Goal: Task Accomplishment & Management: Manage account settings

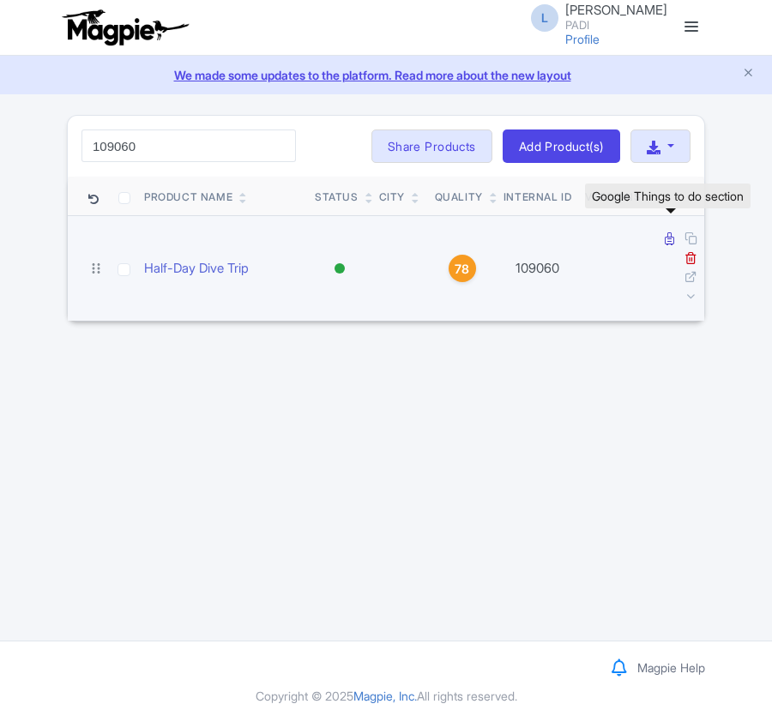
type input "109060"
click at [669, 244] on icon at bounding box center [669, 238] width 9 height 13
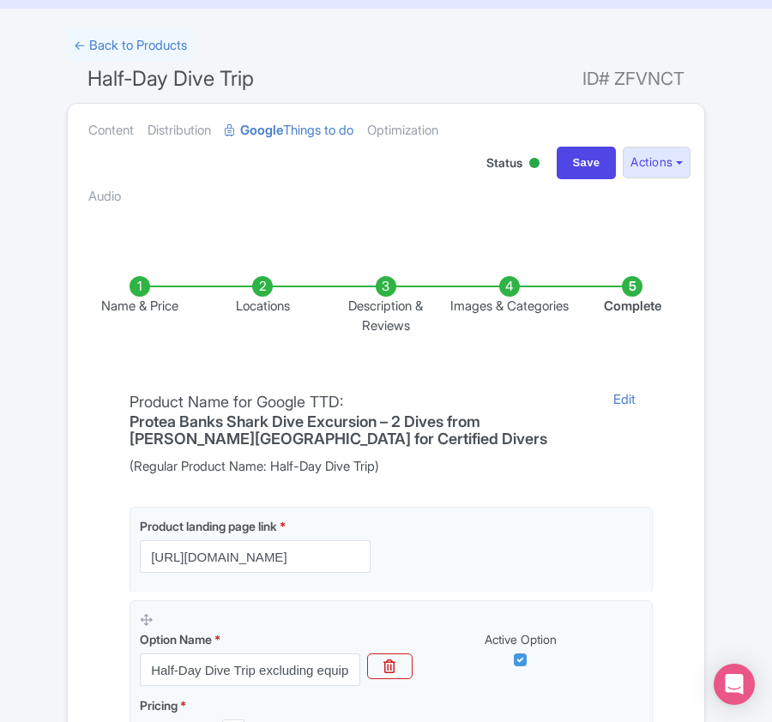
scroll to position [63, 0]
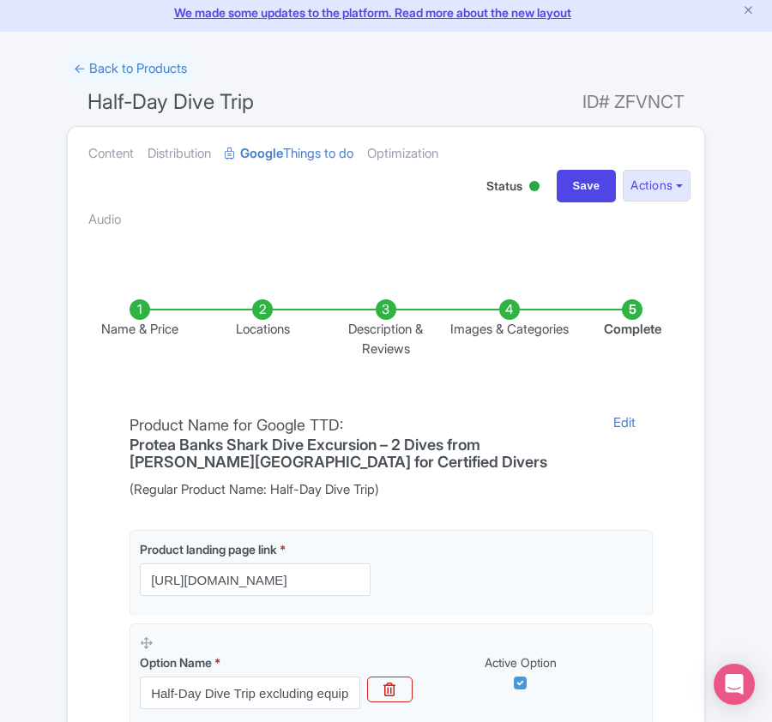
click at [258, 313] on li "Locations" at bounding box center [263, 328] width 123 height 59
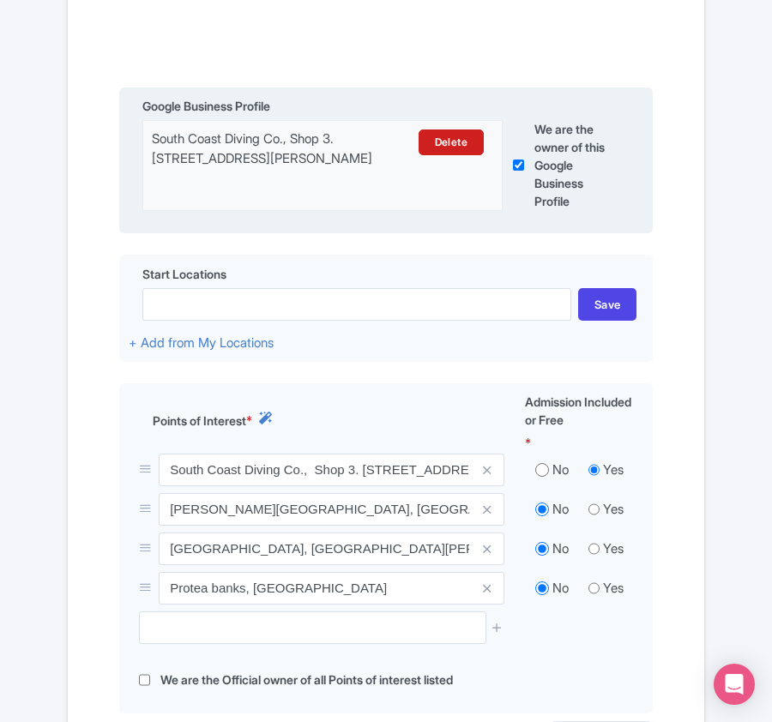
scroll to position [520, 0]
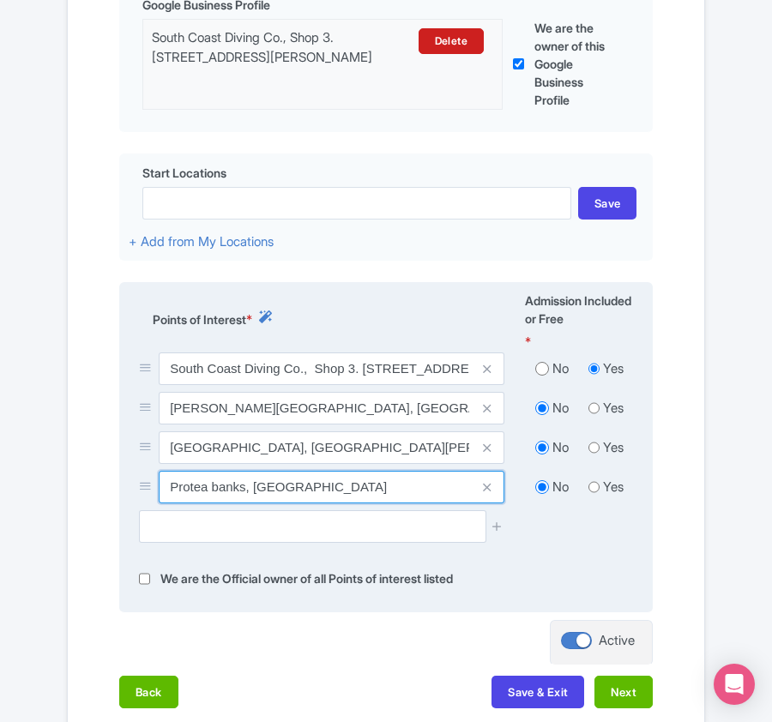
drag, startPoint x: 172, startPoint y: 494, endPoint x: 324, endPoint y: 494, distance: 151.8
click at [324, 494] on input "Protea banks, South Africa" at bounding box center [332, 487] width 346 height 33
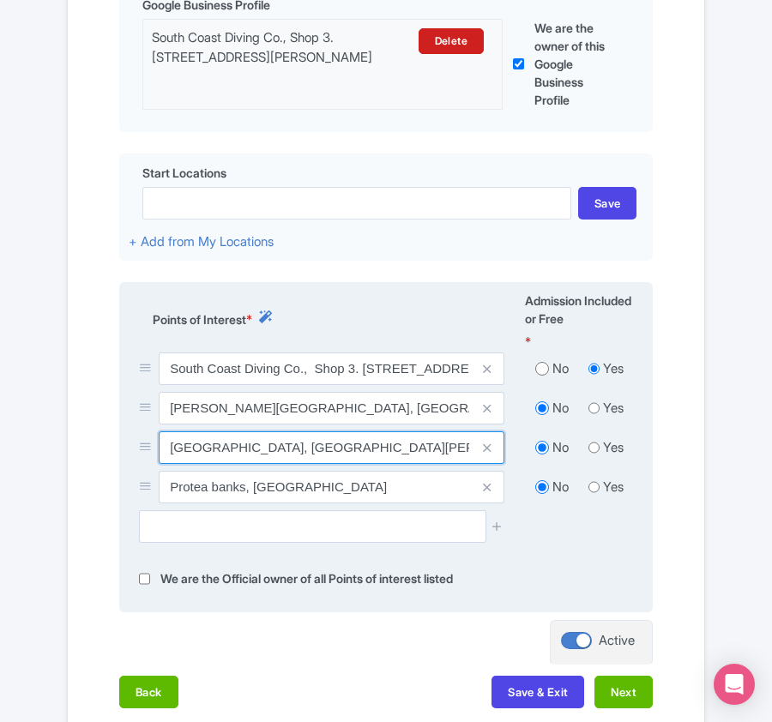
scroll to position [0, 203]
drag, startPoint x: 170, startPoint y: 456, endPoint x: 542, endPoint y: 467, distance: 372.4
click at [542, 467] on div "St Michael's Beach, St Michael`s on Sea, Saint Micheal`s on Sea, Margate, South…" at bounding box center [386, 450] width 515 height 39
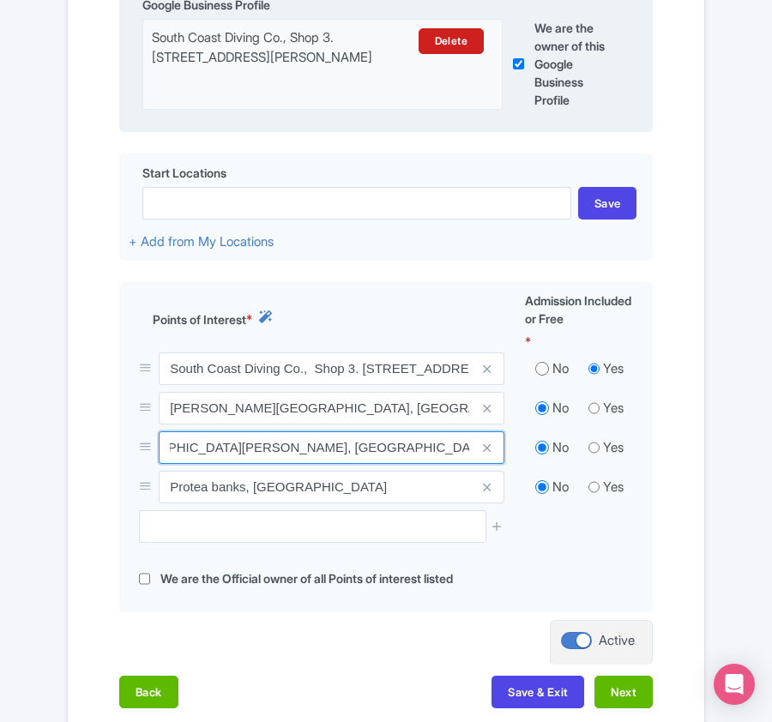
scroll to position [0, 0]
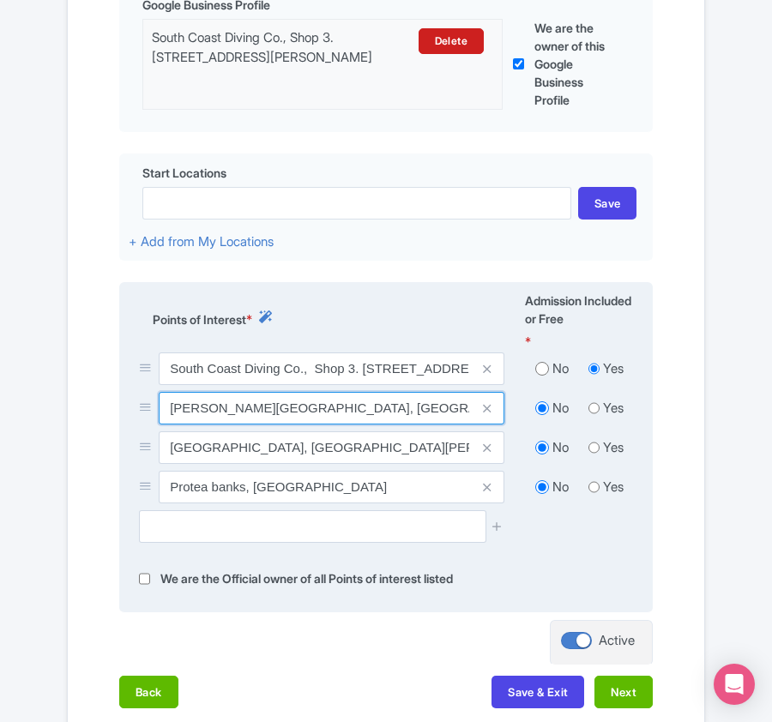
drag, startPoint x: 168, startPoint y: 412, endPoint x: 395, endPoint y: 409, distance: 226.4
click at [395, 409] on input "Shelley Beach, South Africa" at bounding box center [332, 408] width 346 height 33
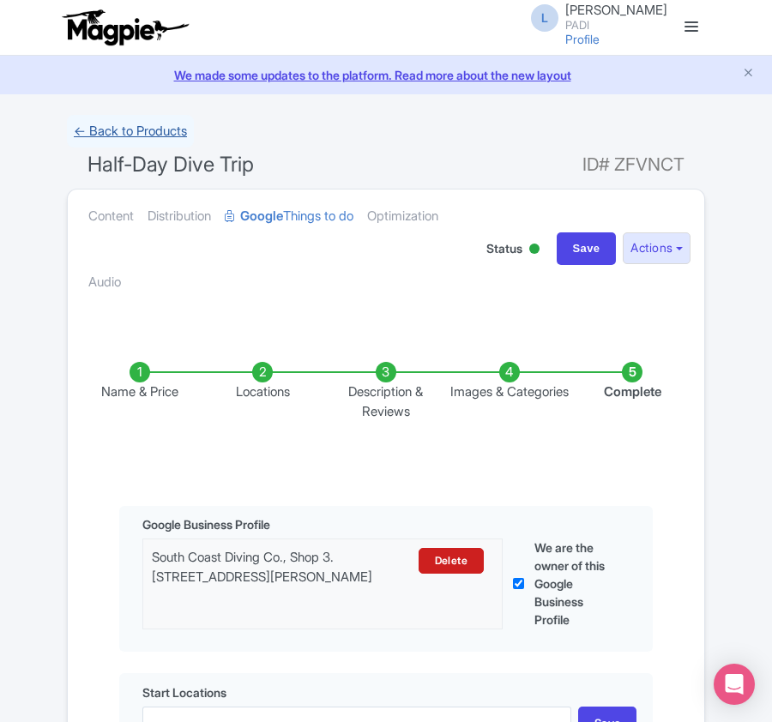
click at [153, 134] on link "← Back to Products" at bounding box center [130, 131] width 127 height 33
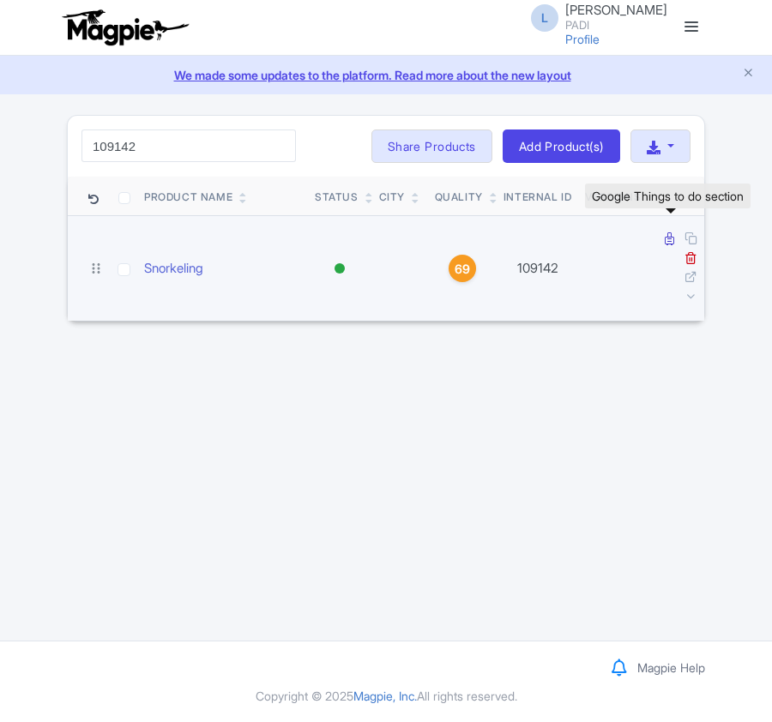
type input "109142"
click at [671, 242] on icon at bounding box center [669, 238] width 9 height 13
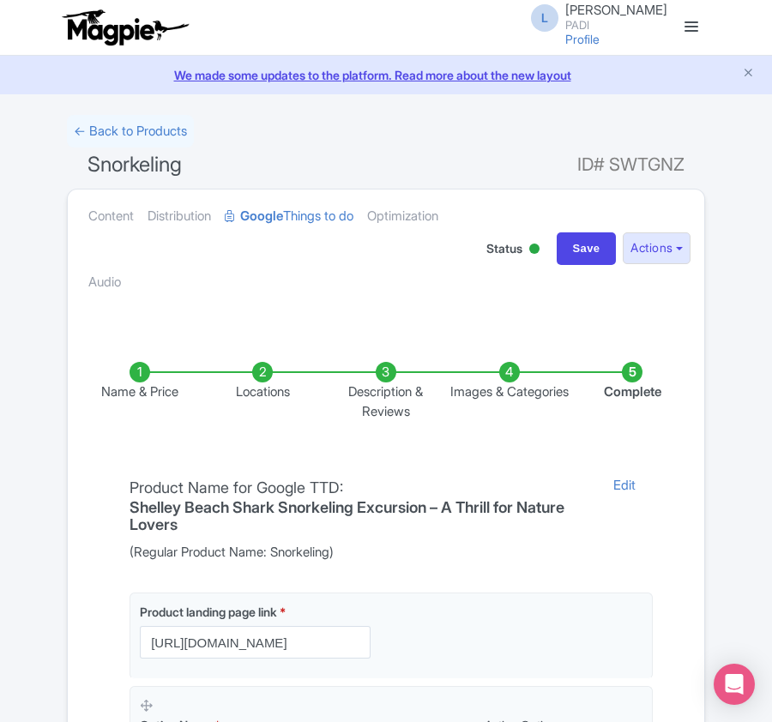
click at [265, 391] on li "Locations" at bounding box center [263, 391] width 123 height 59
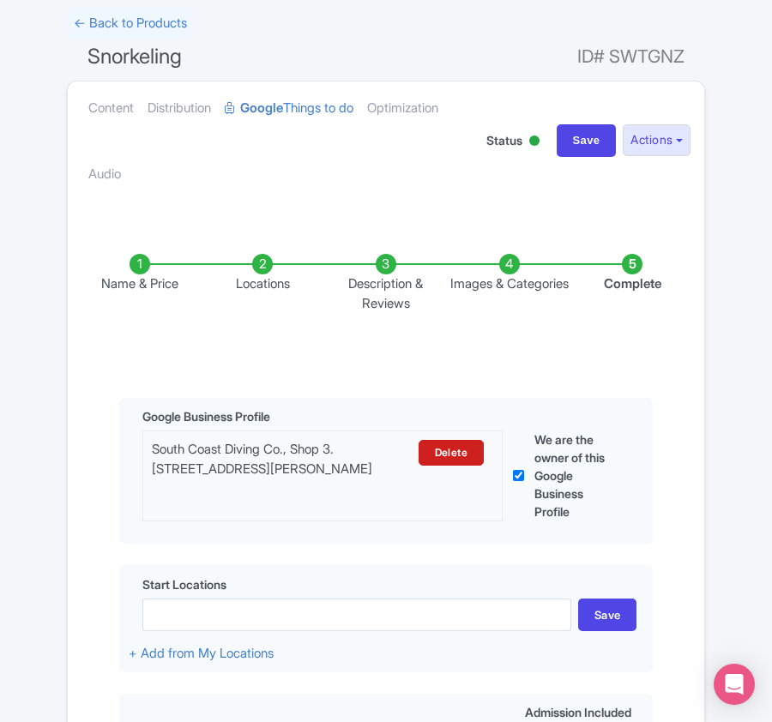
scroll to position [457, 0]
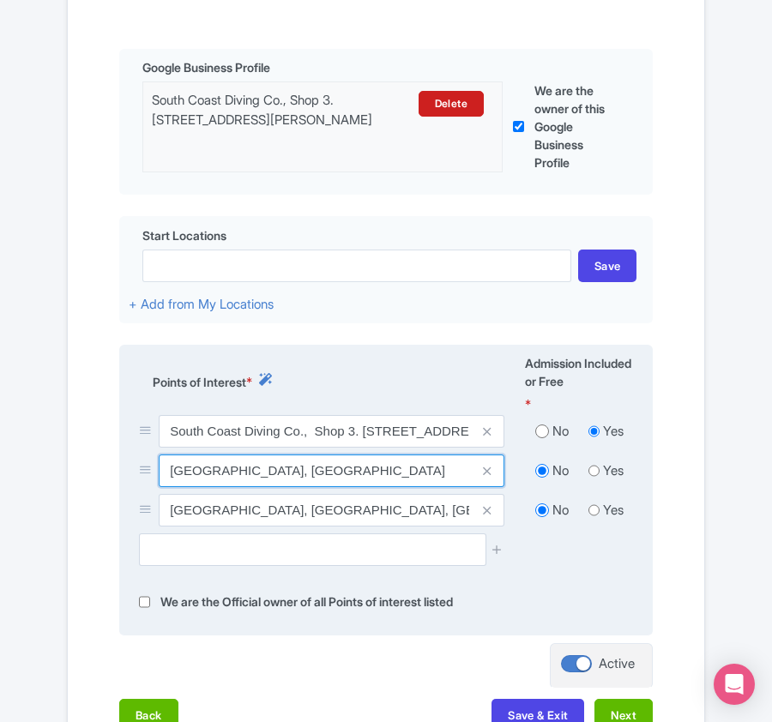
drag, startPoint x: 163, startPoint y: 478, endPoint x: 251, endPoint y: 474, distance: 88.4
click at [251, 474] on input "[GEOGRAPHIC_DATA], [GEOGRAPHIC_DATA]" at bounding box center [332, 471] width 346 height 33
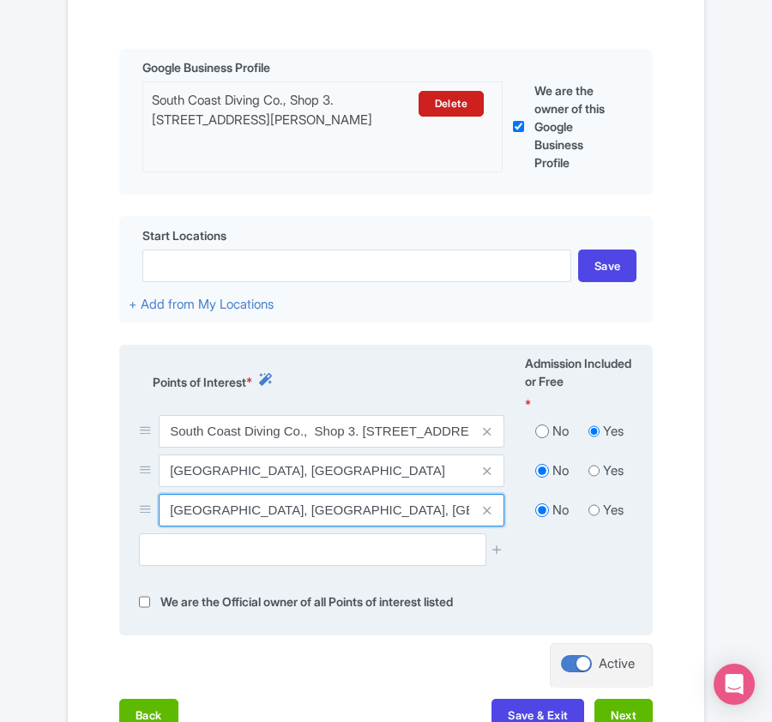
drag, startPoint x: 172, startPoint y: 525, endPoint x: 276, endPoint y: 525, distance: 104.6
click at [276, 525] on input "St Michael's Beach, St Michael`s on Sea, Saint Micheal`s on Sea, Margate, South…" at bounding box center [332, 510] width 346 height 33
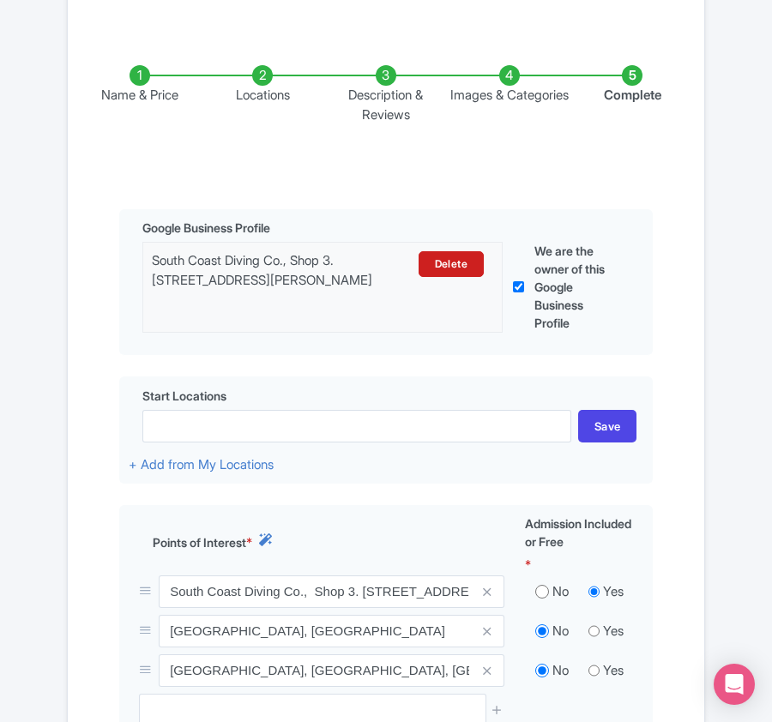
scroll to position [0, 0]
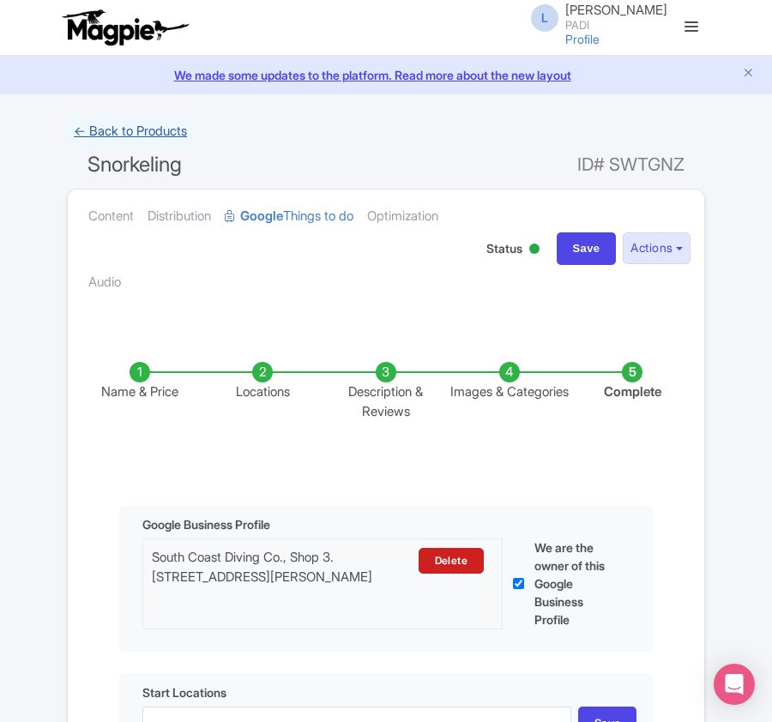
click at [136, 131] on link "← Back to Products" at bounding box center [130, 131] width 127 height 33
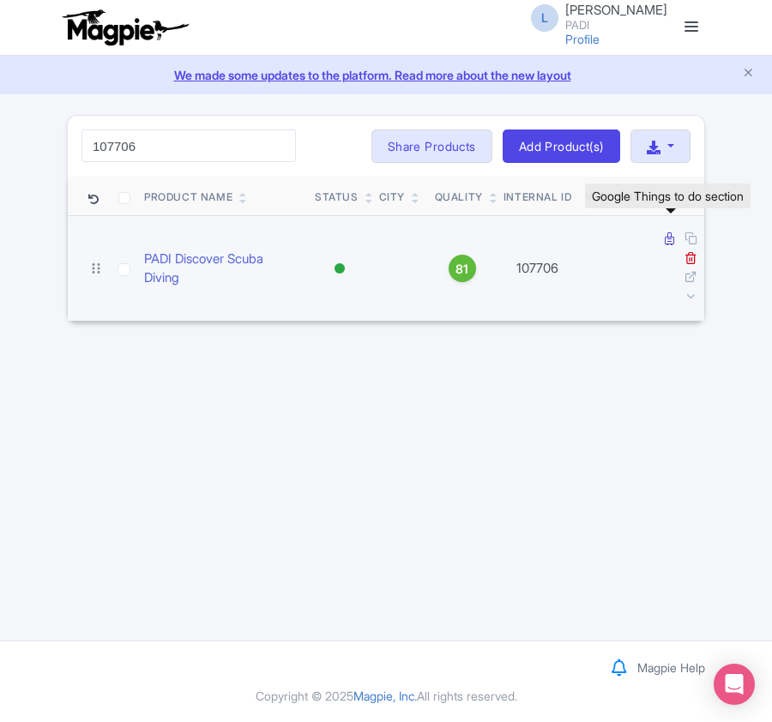
type input "107706"
click at [666, 242] on icon at bounding box center [669, 238] width 9 height 13
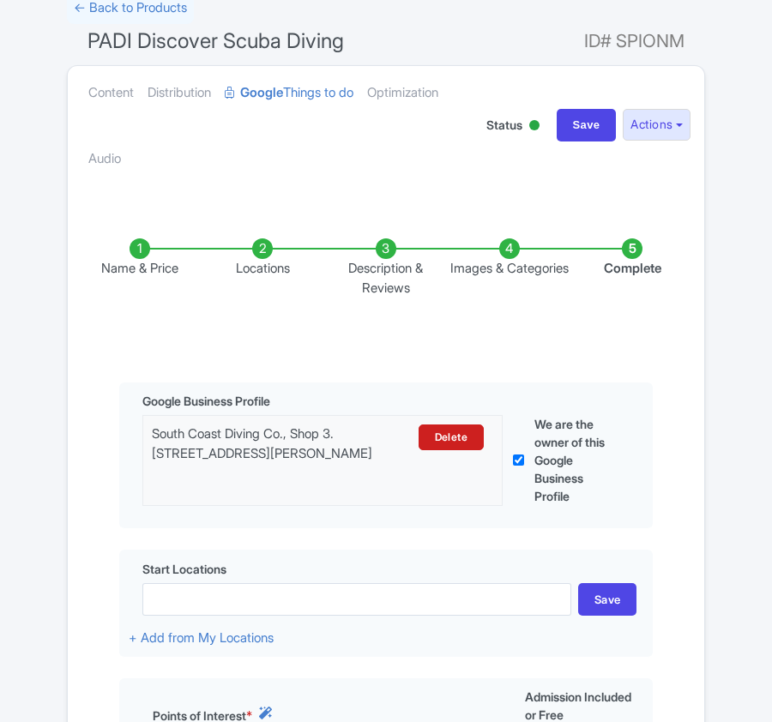
scroll to position [457, 0]
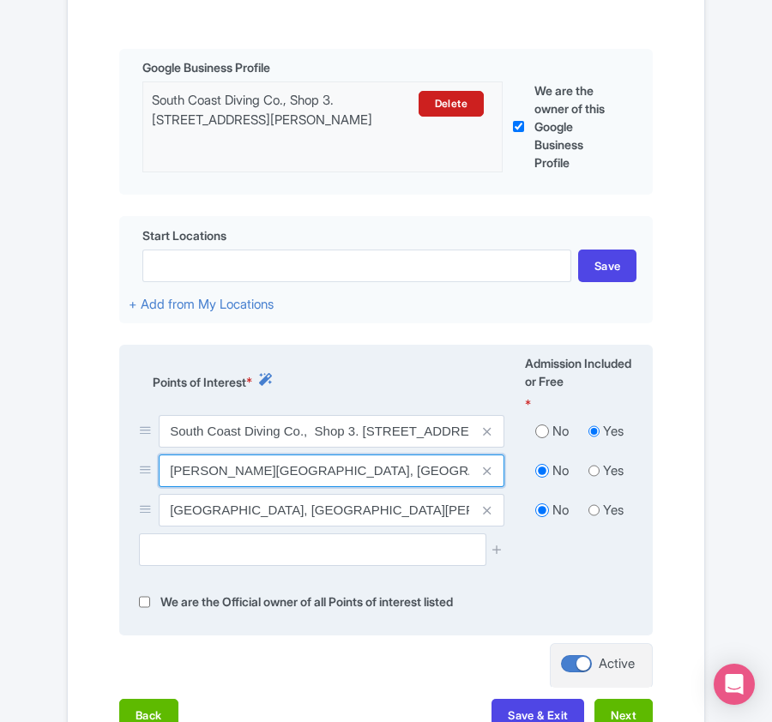
drag, startPoint x: 169, startPoint y: 484, endPoint x: 249, endPoint y: 474, distance: 80.3
click at [249, 474] on input "Shelley Beach, South Africa" at bounding box center [332, 471] width 346 height 33
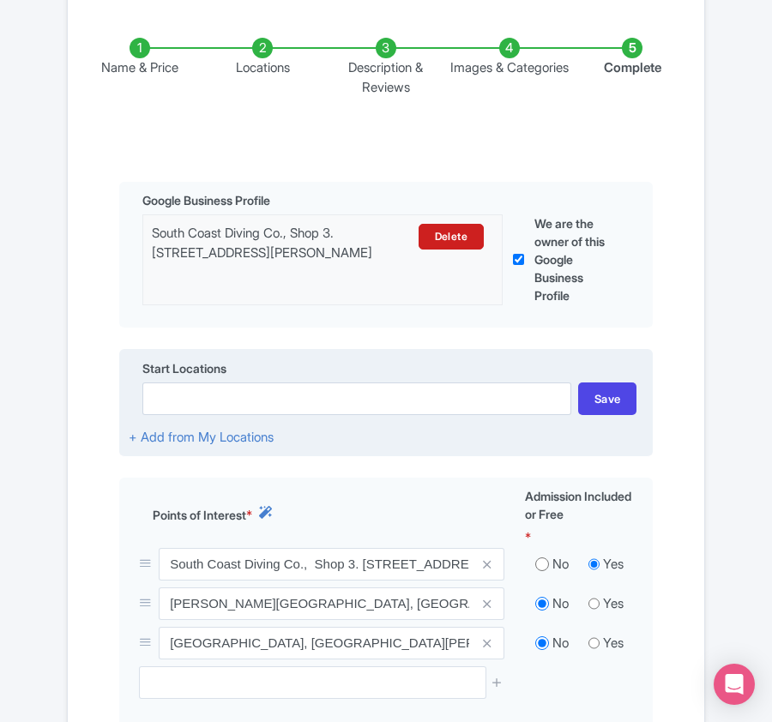
scroll to position [0, 0]
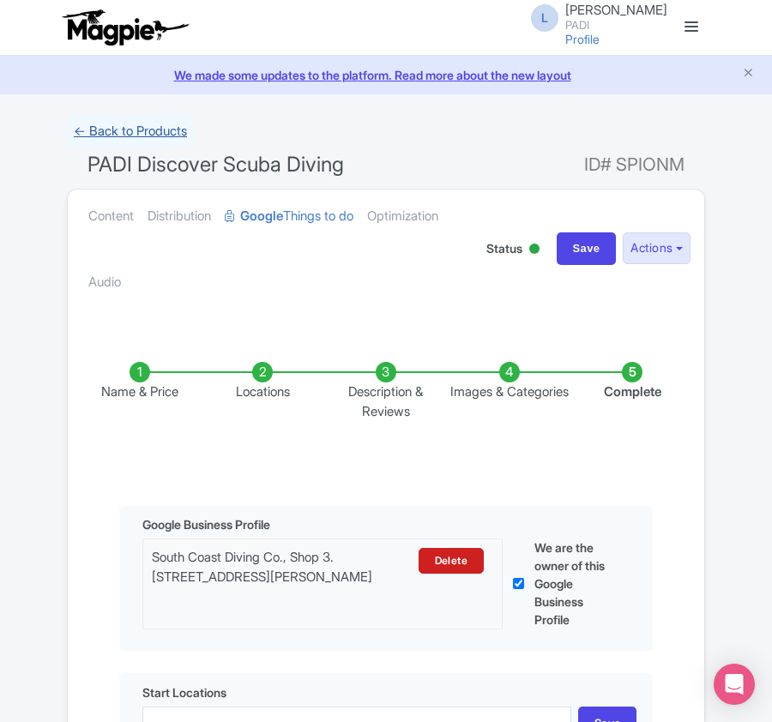
click at [103, 134] on link "← Back to Products" at bounding box center [130, 131] width 127 height 33
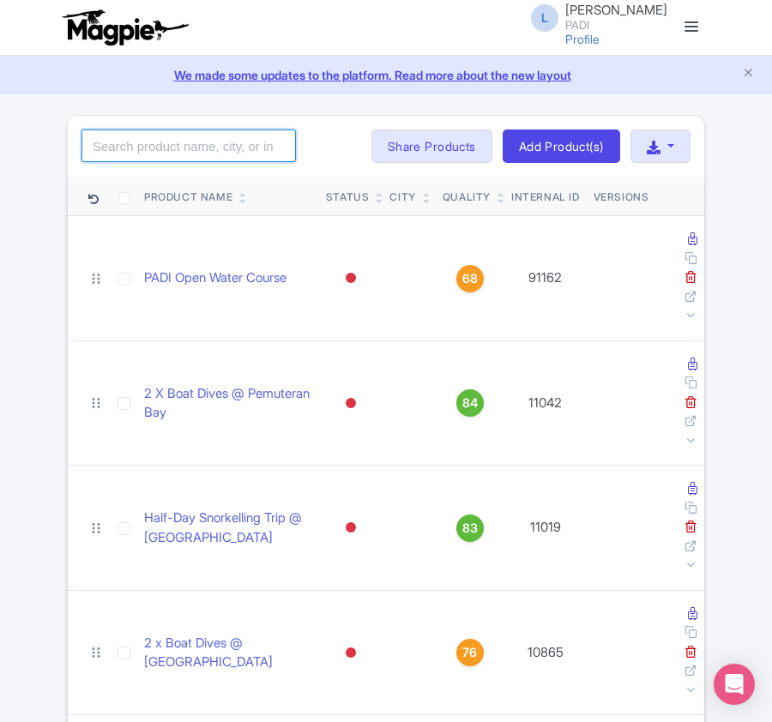
click at [123, 148] on input "search" at bounding box center [188, 146] width 214 height 33
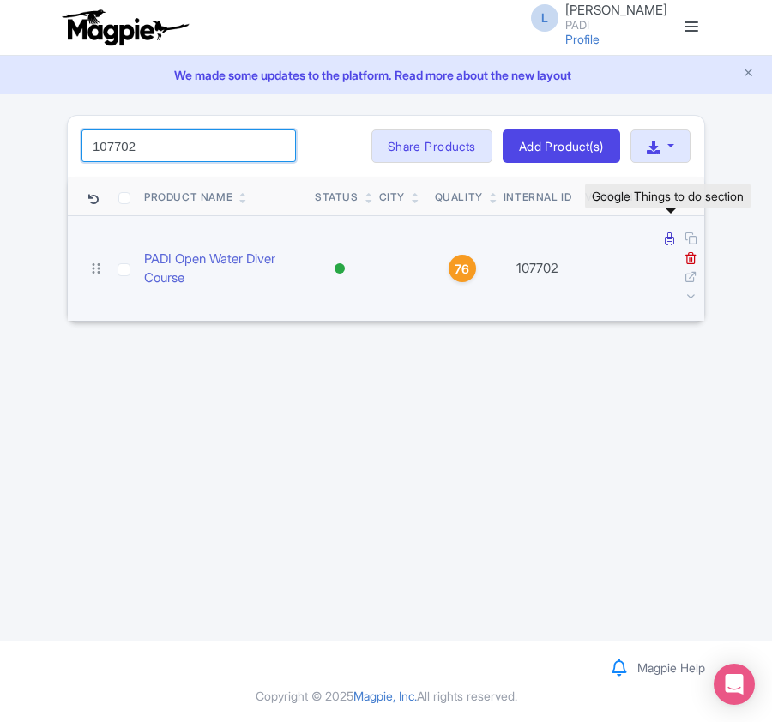
type input "107702"
click at [669, 244] on icon at bounding box center [669, 238] width 9 height 13
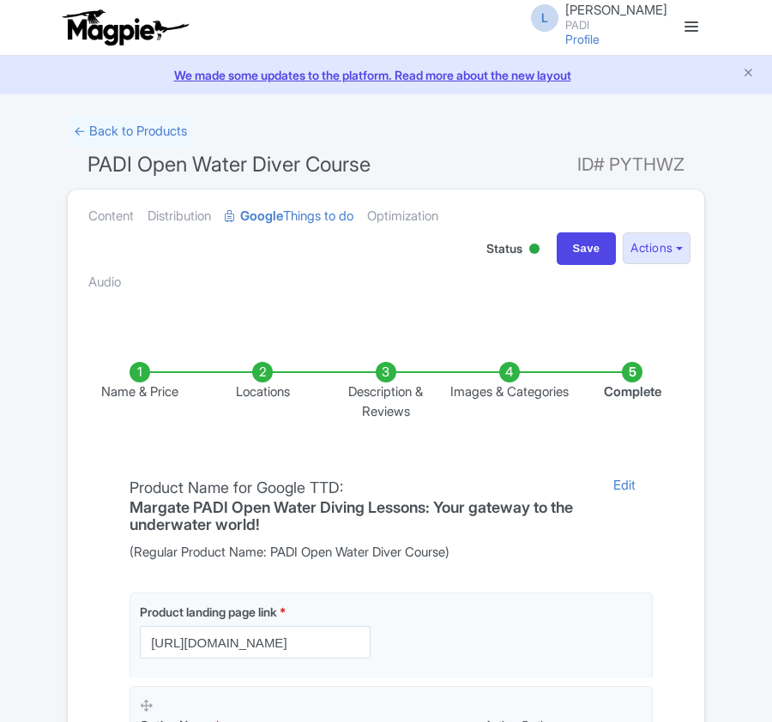
click at [262, 385] on li "Locations" at bounding box center [263, 391] width 123 height 59
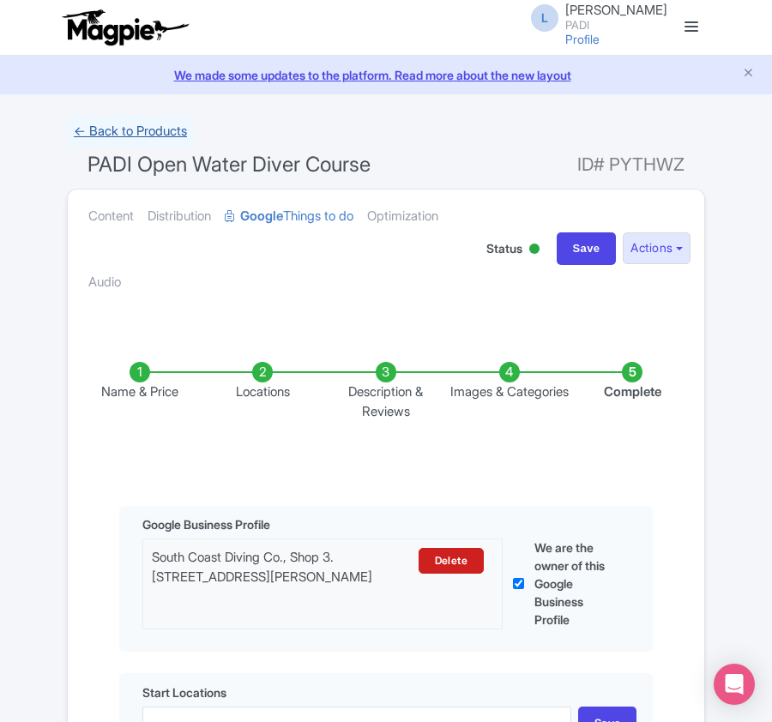
click at [124, 129] on link "← Back to Products" at bounding box center [130, 131] width 127 height 33
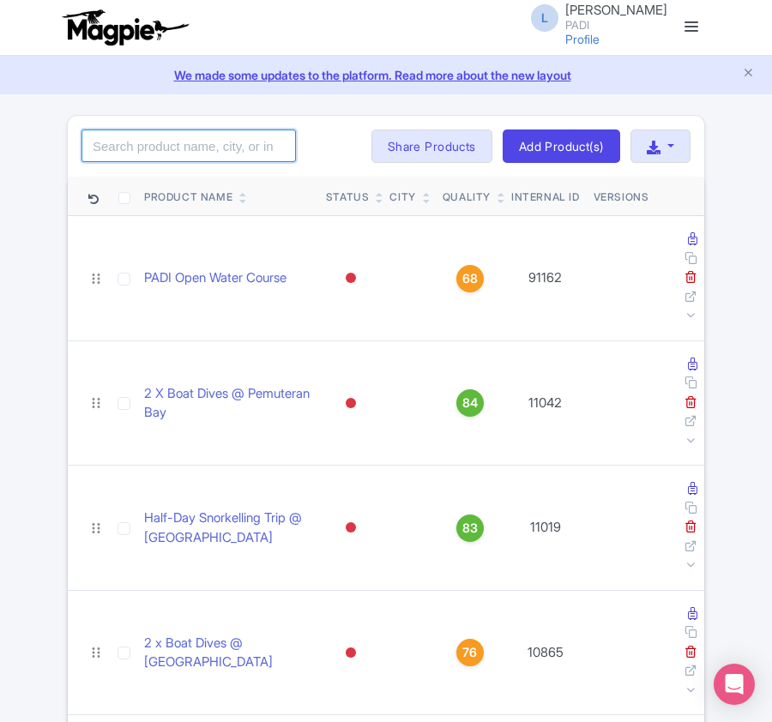
click at [130, 148] on input "search" at bounding box center [188, 146] width 214 height 33
type input "11925"
click button "Search" at bounding box center [0, 0] width 0 height 0
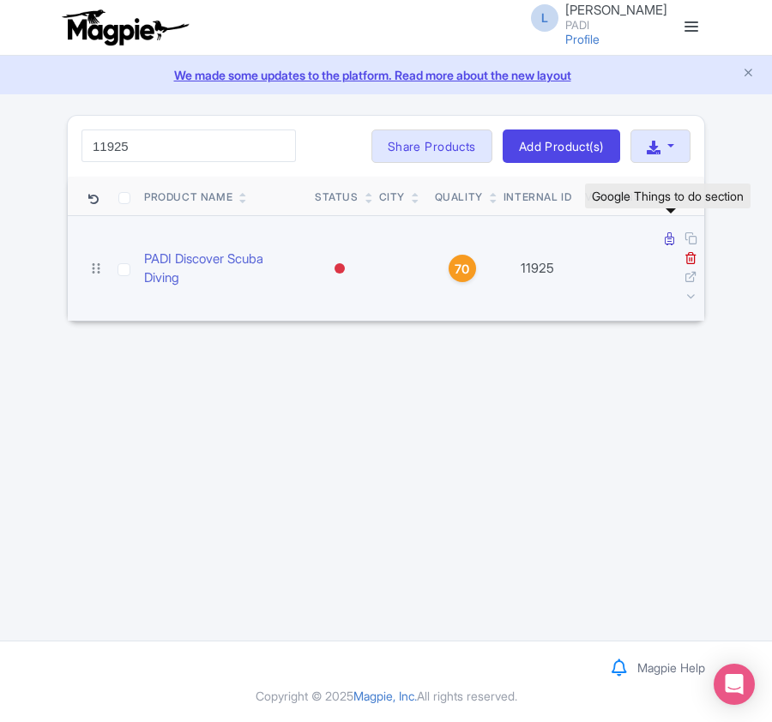
click at [665, 238] on icon at bounding box center [669, 238] width 9 height 13
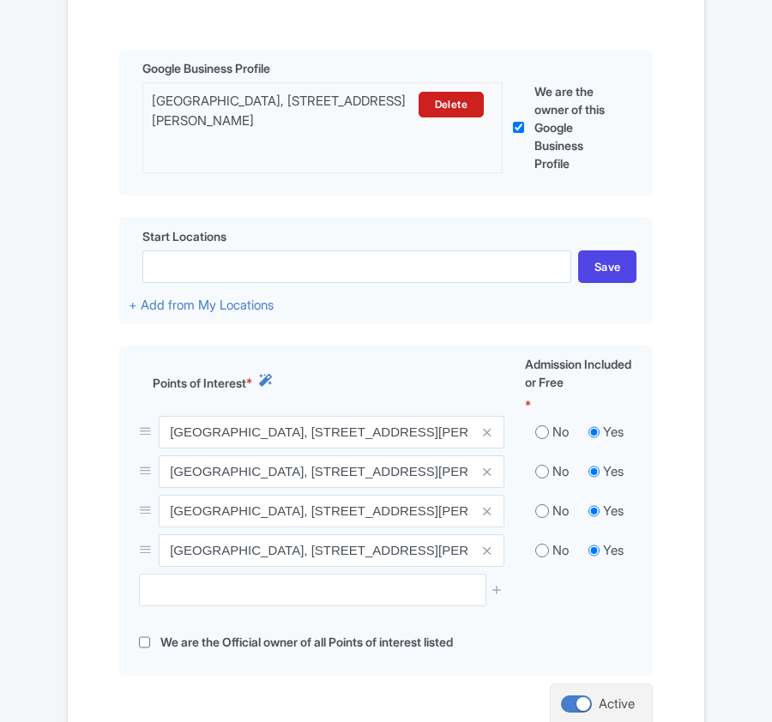
scroll to position [457, 0]
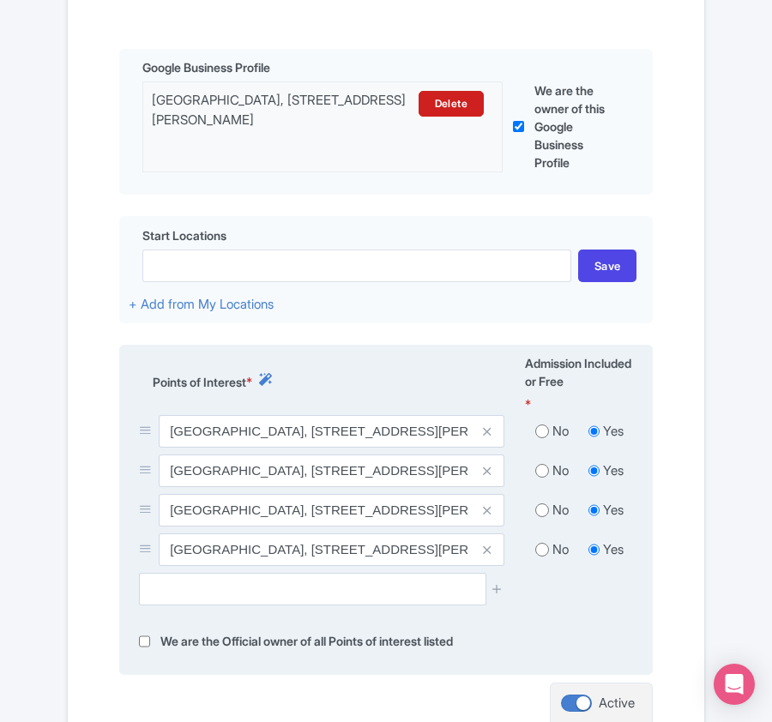
click at [537, 478] on input "radio" at bounding box center [542, 470] width 14 height 17
radio input "true"
click at [539, 504] on div "No" at bounding box center [552, 511] width 54 height 20
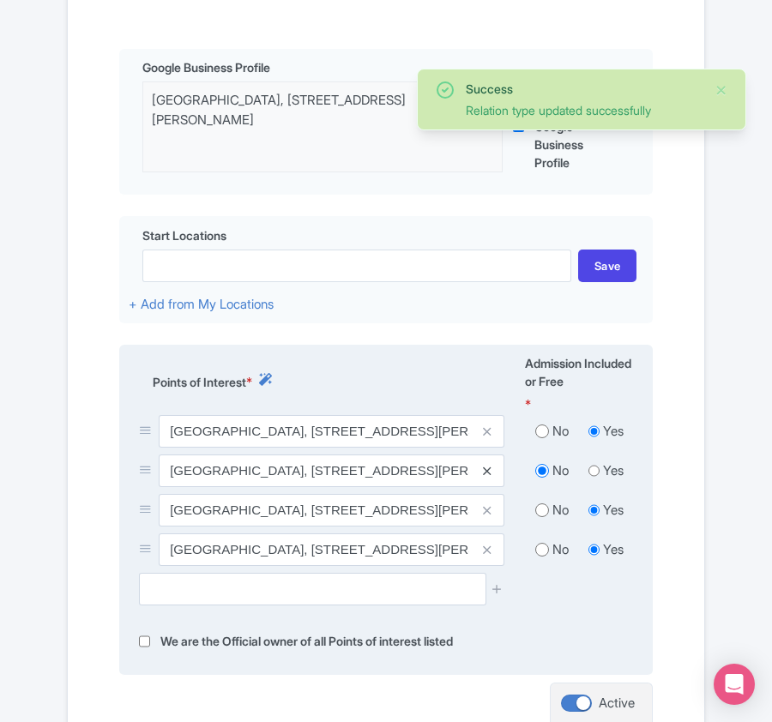
click at [485, 475] on icon at bounding box center [487, 471] width 8 height 13
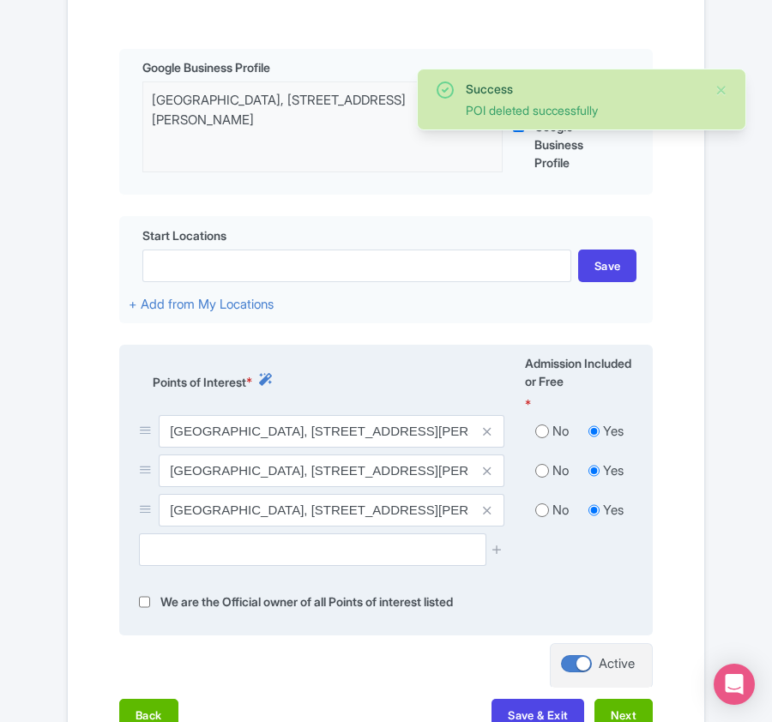
click at [485, 471] on icon at bounding box center [487, 471] width 8 height 13
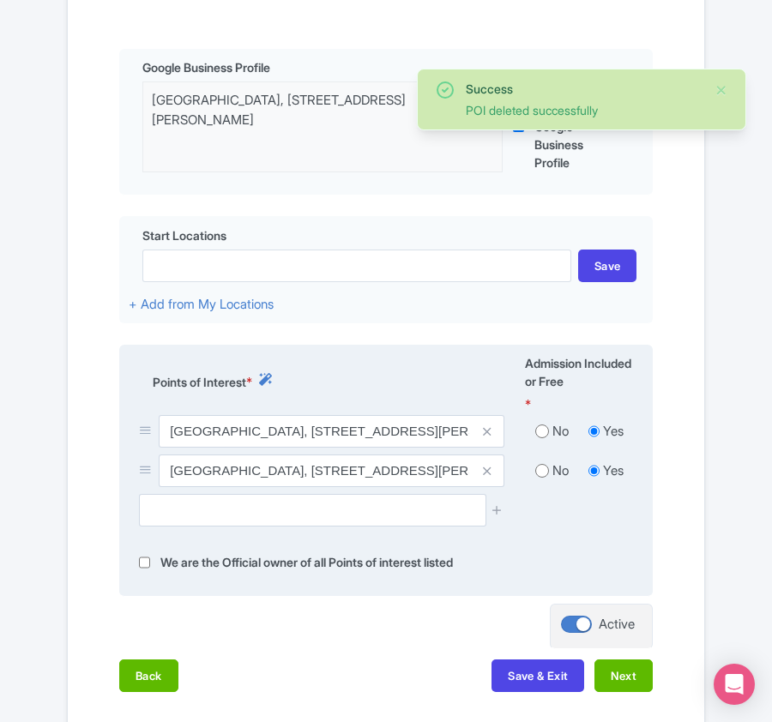
click at [485, 471] on icon at bounding box center [487, 471] width 8 height 13
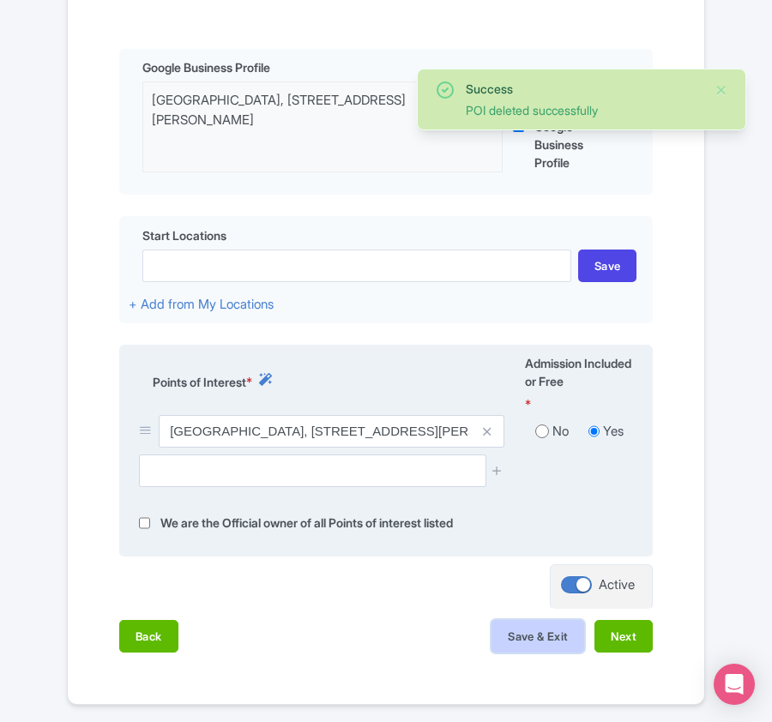
click at [533, 648] on button "Save & Exit" at bounding box center [537, 636] width 93 height 33
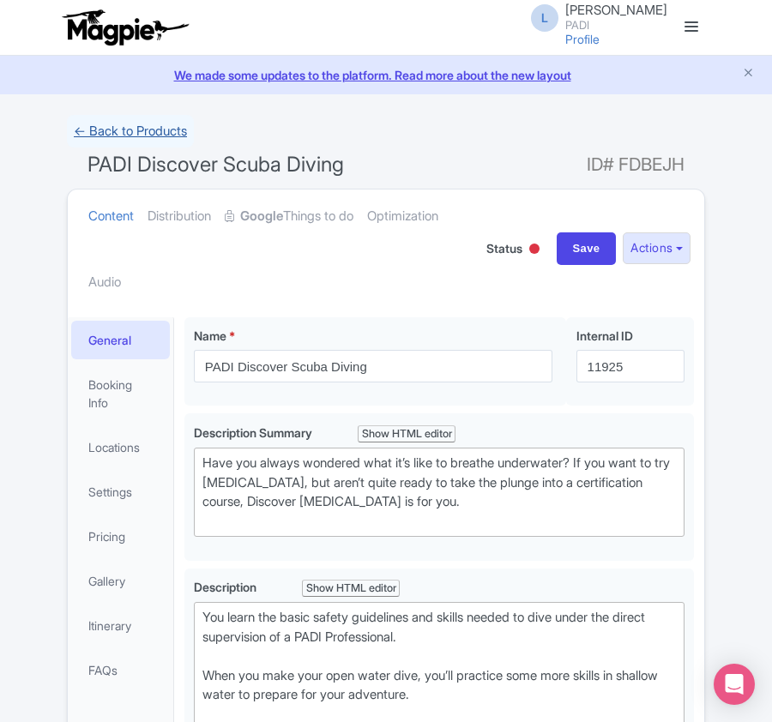
click at [127, 127] on link "← Back to Products" at bounding box center [130, 131] width 127 height 33
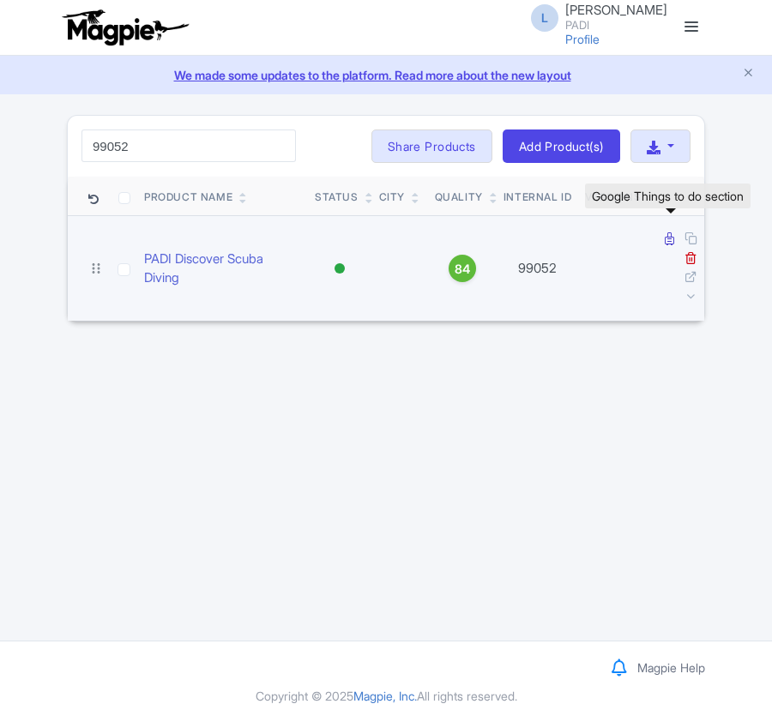
type input "99052"
click at [671, 238] on icon at bounding box center [669, 238] width 9 height 13
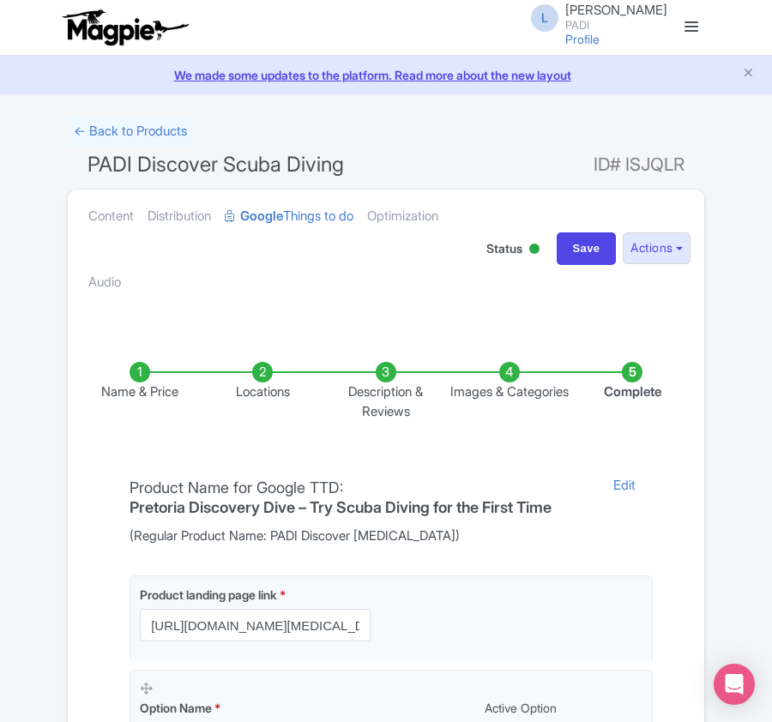
click at [264, 384] on li "Locations" at bounding box center [263, 391] width 123 height 59
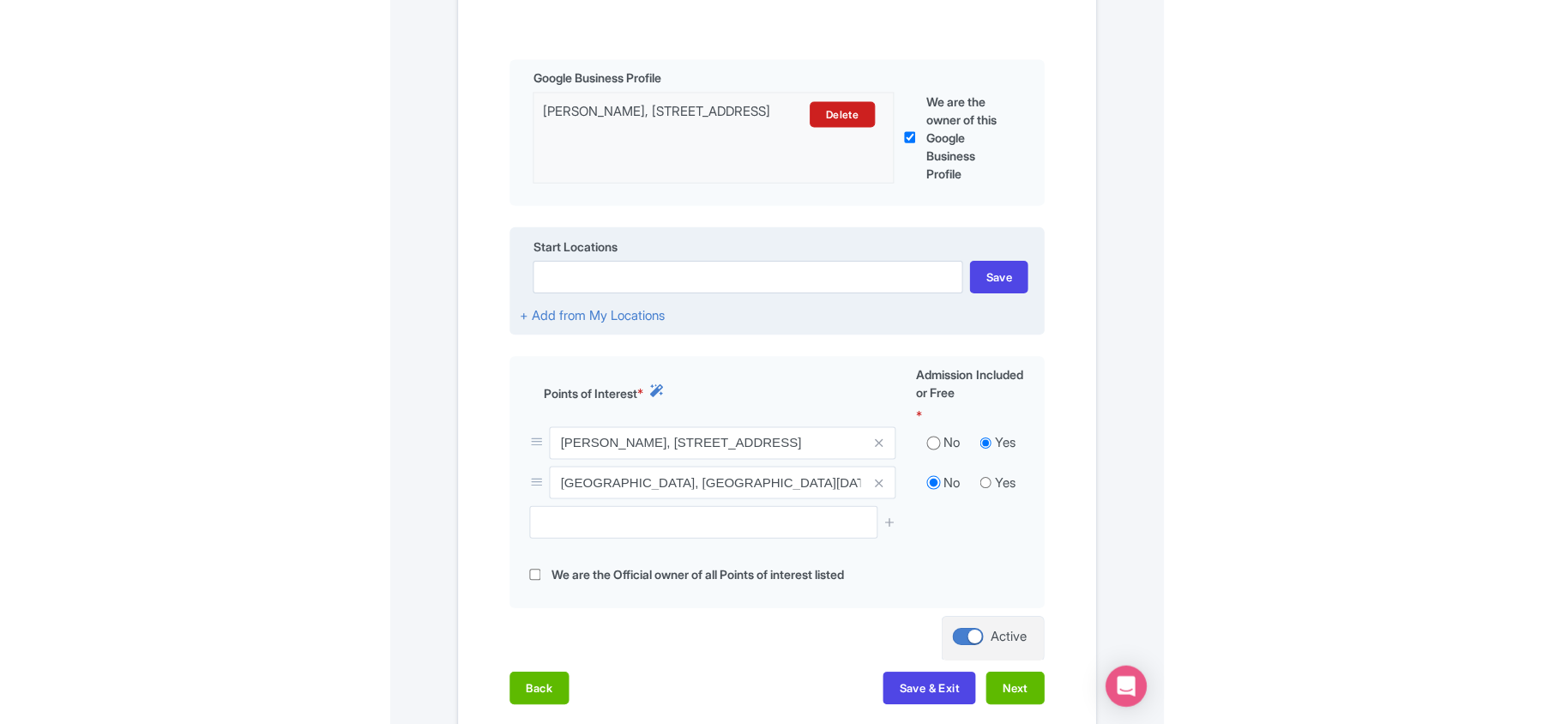
scroll to position [457, 0]
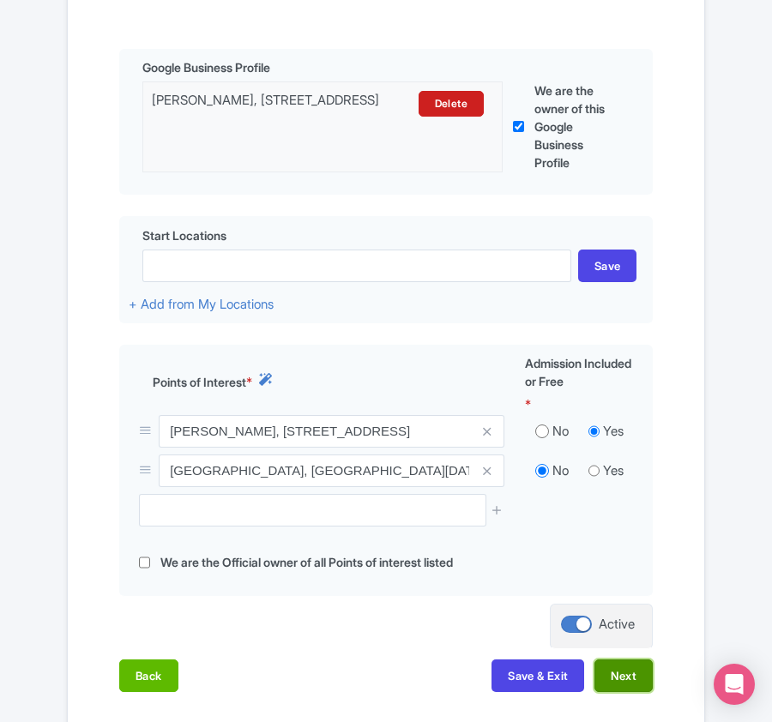
click at [624, 687] on button "Next" at bounding box center [623, 676] width 58 height 33
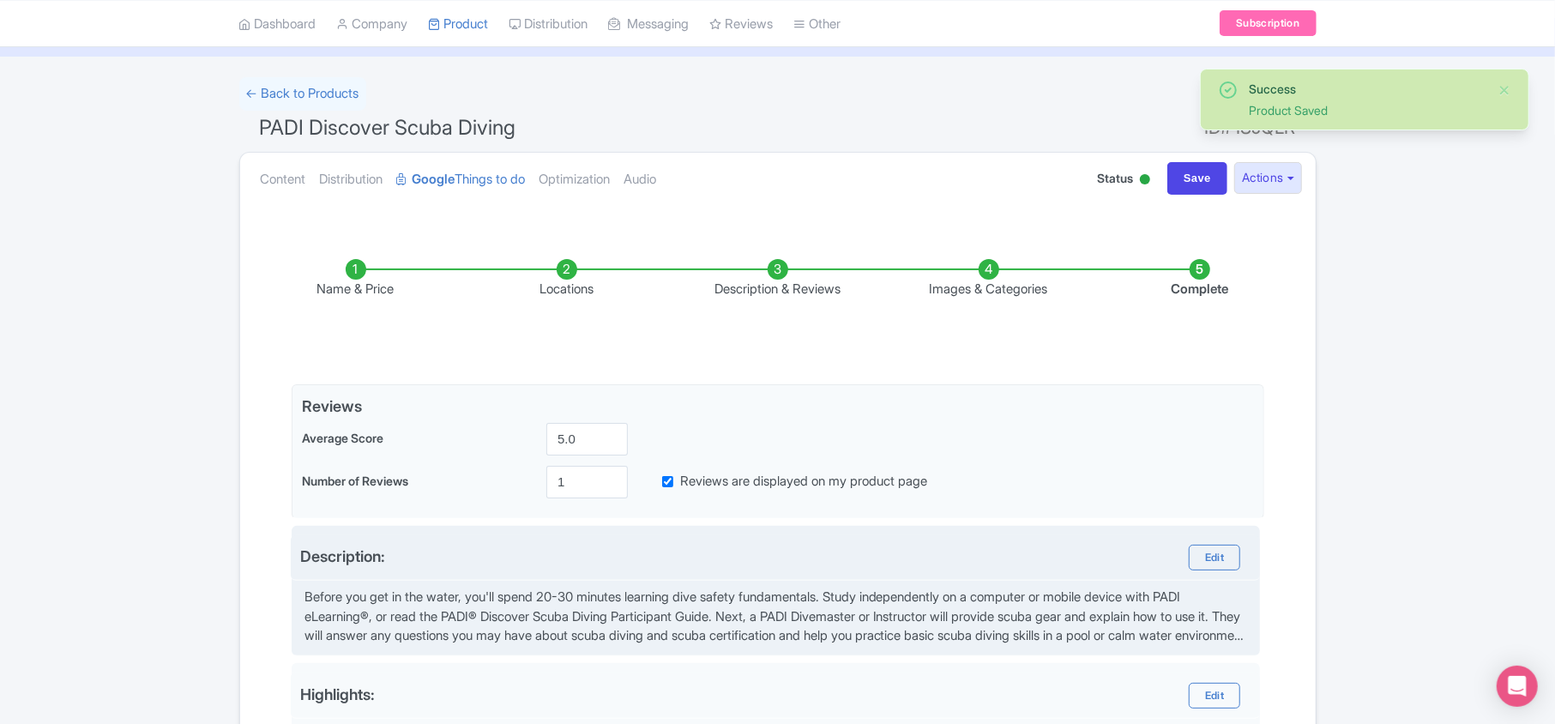
scroll to position [0, 0]
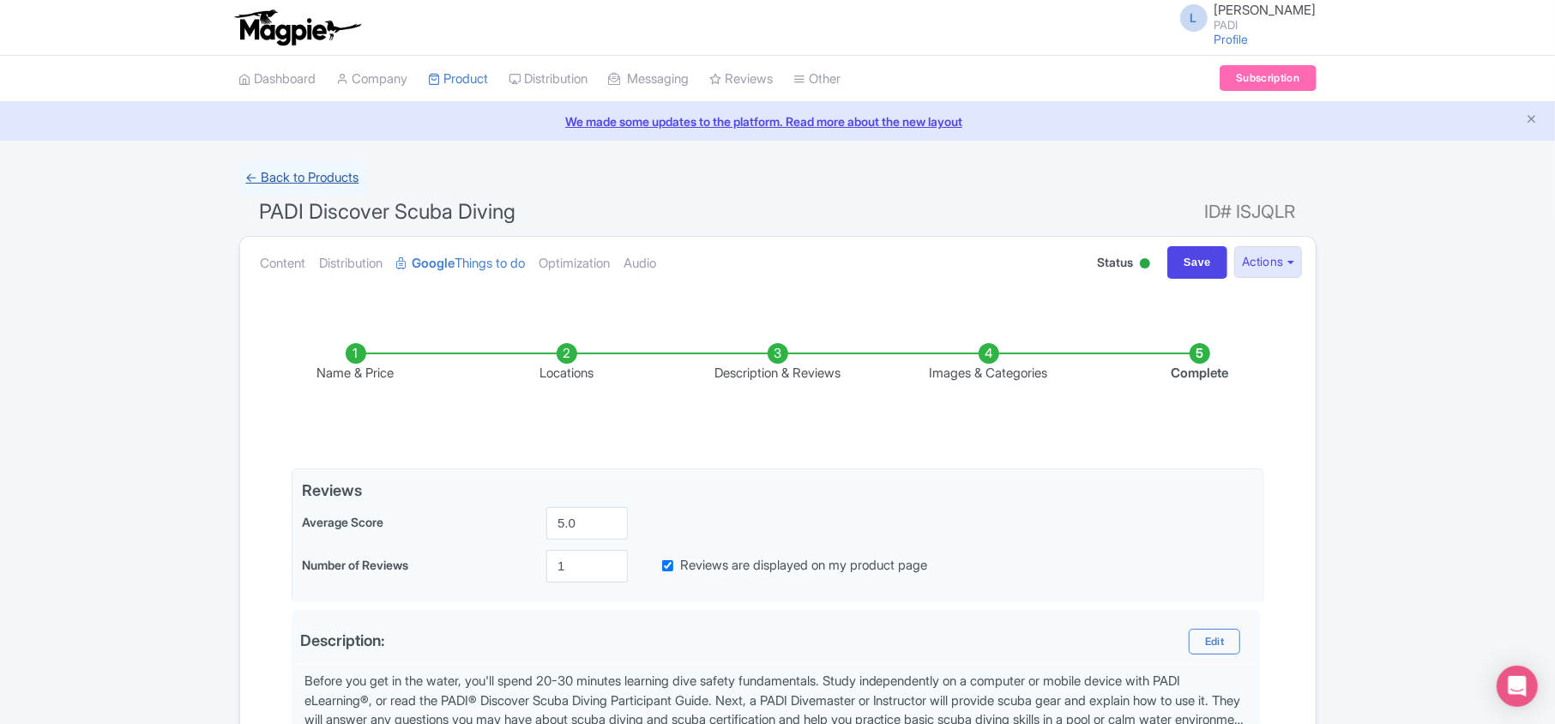
click at [310, 178] on link "← Back to Products" at bounding box center [302, 177] width 127 height 33
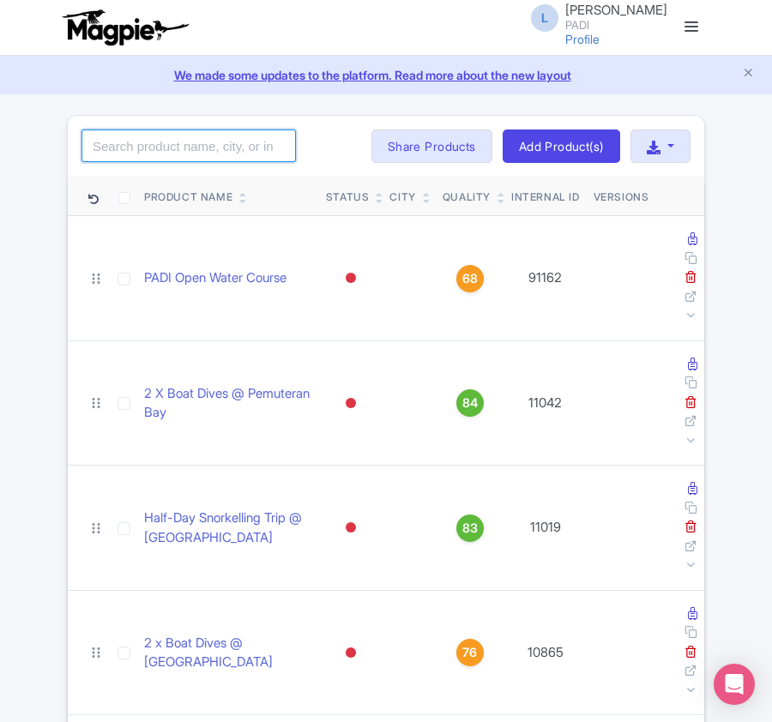
click at [180, 142] on input "search" at bounding box center [188, 146] width 214 height 33
paste input "99052"
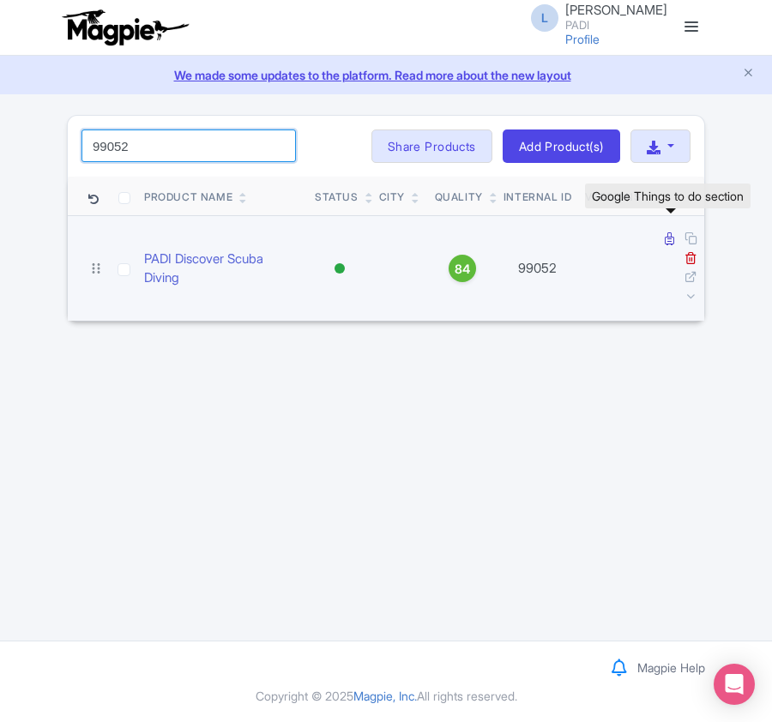
type input "99052"
click at [669, 245] on icon at bounding box center [669, 238] width 9 height 13
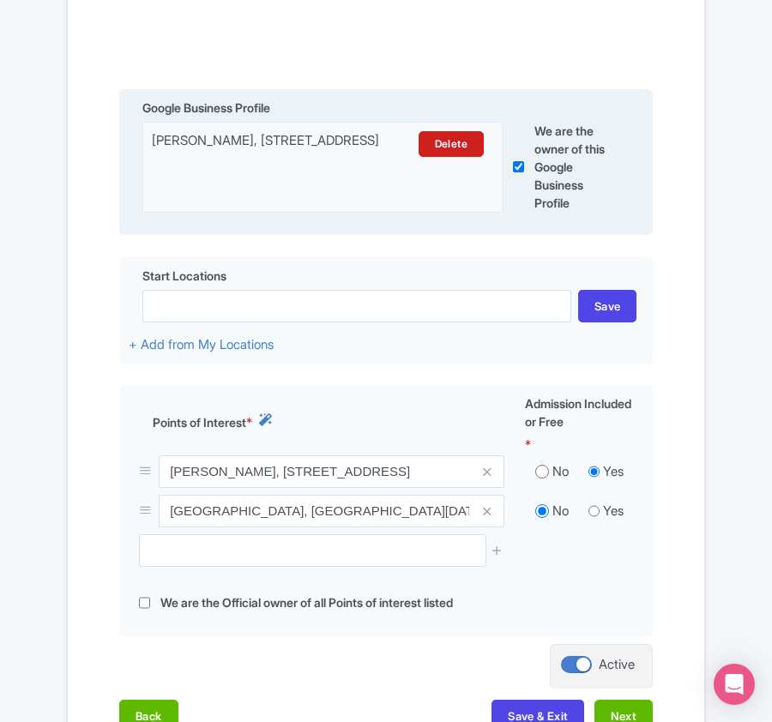
scroll to position [457, 0]
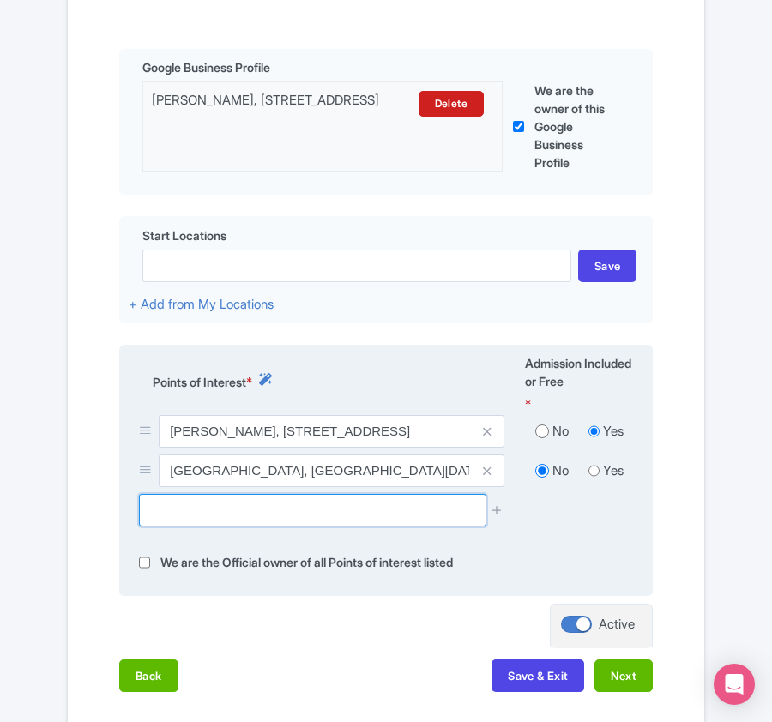
click at [177, 515] on input "text" at bounding box center [312, 510] width 346 height 33
click at [489, 477] on icon at bounding box center [487, 471] width 8 height 13
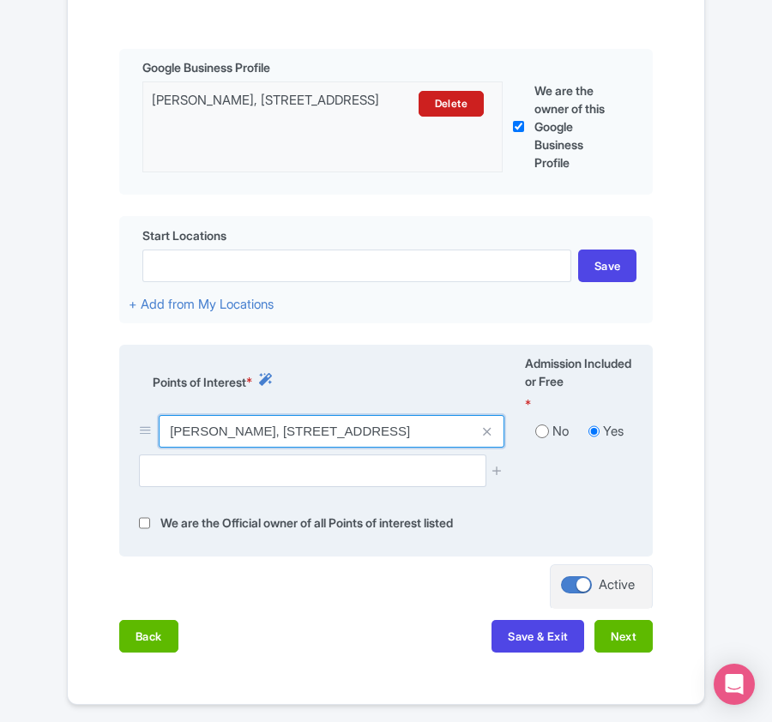
drag, startPoint x: 170, startPoint y: 432, endPoint x: 244, endPoint y: 433, distance: 73.8
click at [244, 433] on input "[PERSON_NAME], [STREET_ADDRESS]" at bounding box center [332, 431] width 346 height 33
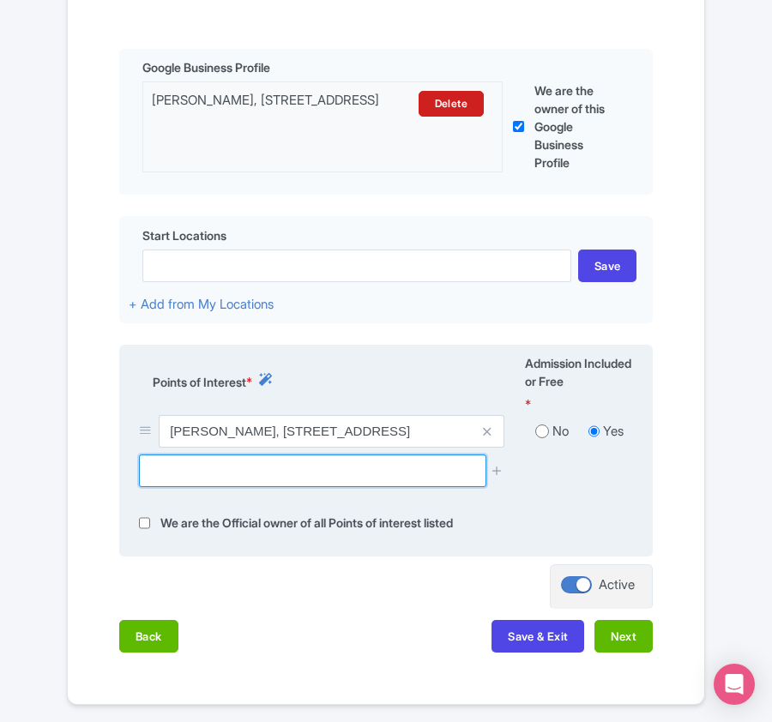
click at [238, 481] on input "text" at bounding box center [312, 471] width 346 height 33
paste input "Bass Lake"
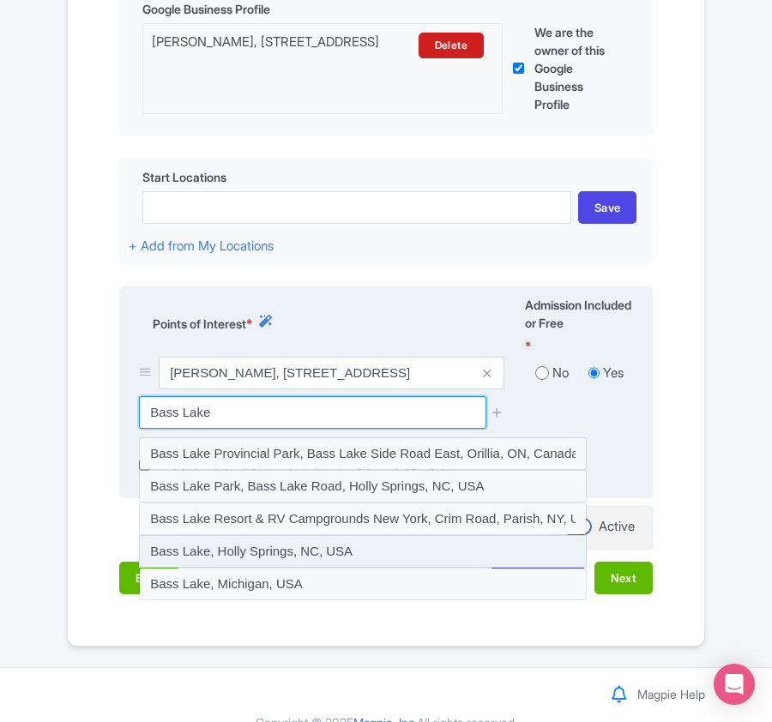
scroll to position [547, 0]
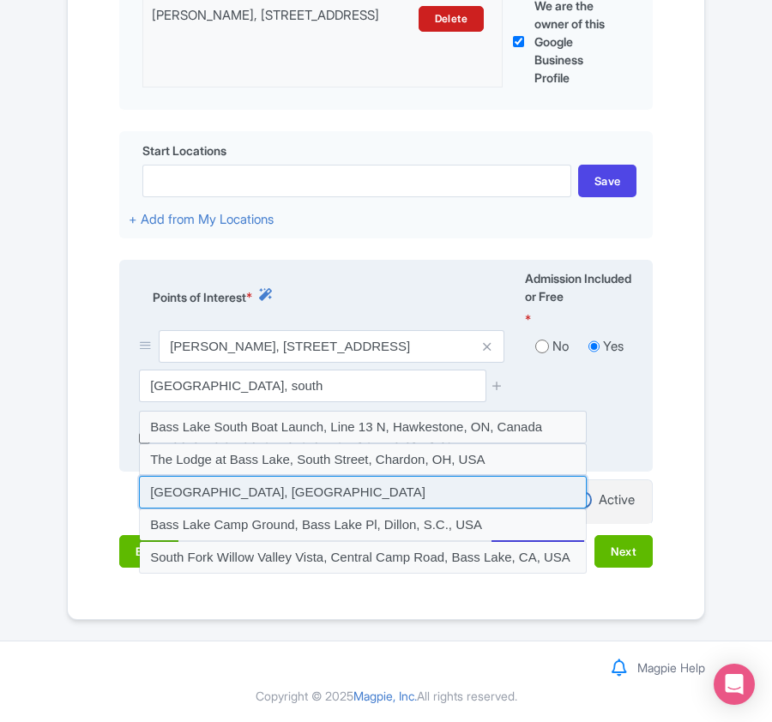
click at [252, 485] on input at bounding box center [363, 492] width 448 height 33
type input "[GEOGRAPHIC_DATA], [GEOGRAPHIC_DATA]"
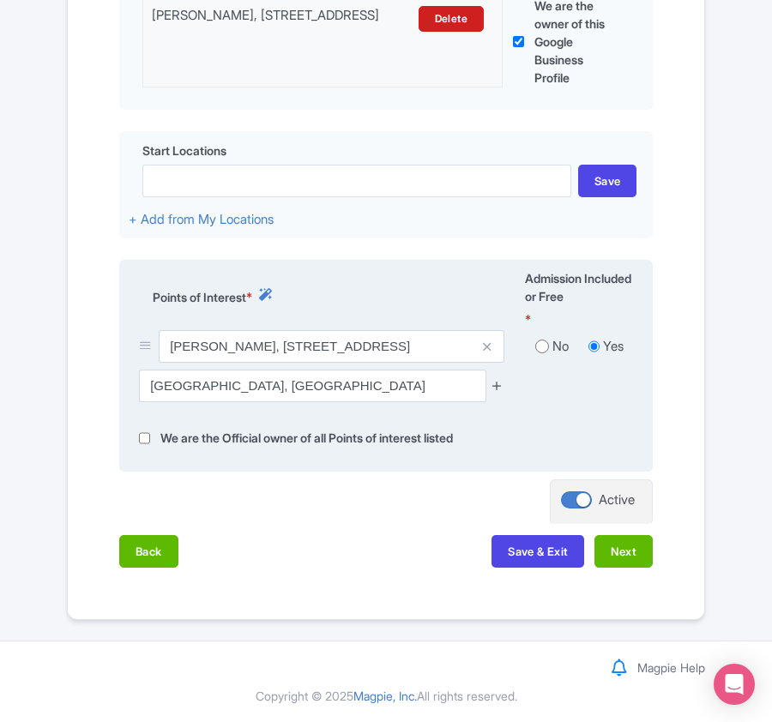
click at [495, 385] on icon at bounding box center [497, 385] width 13 height 13
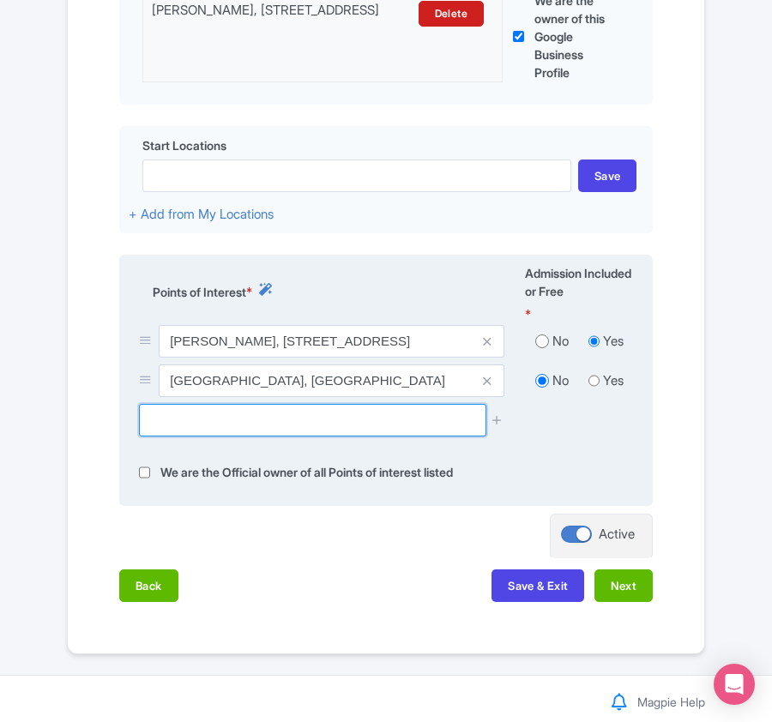
click at [208, 419] on input "text" at bounding box center [312, 420] width 346 height 33
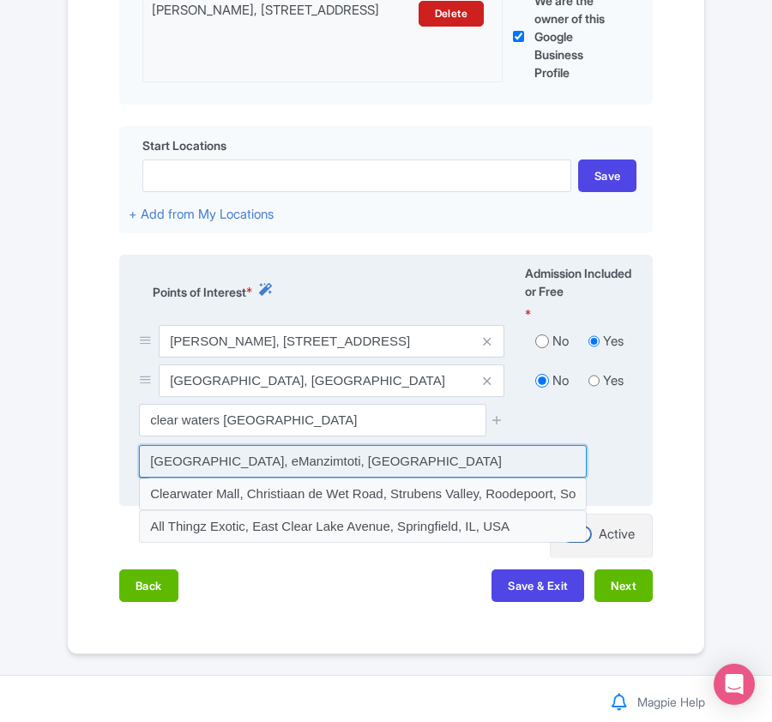
click at [227, 475] on input at bounding box center [363, 461] width 448 height 33
type input "[GEOGRAPHIC_DATA], eManzimtoti, [GEOGRAPHIC_DATA]"
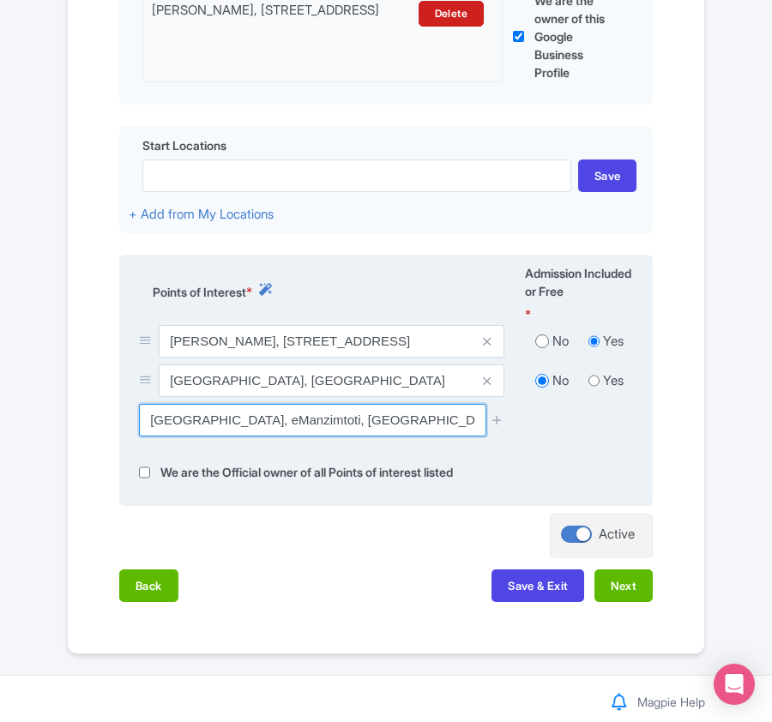
drag, startPoint x: 153, startPoint y: 423, endPoint x: 254, endPoint y: 429, distance: 101.4
click at [254, 429] on input "[GEOGRAPHIC_DATA], eManzimtoti, [GEOGRAPHIC_DATA]" at bounding box center [312, 420] width 346 height 33
